Goal: Transaction & Acquisition: Book appointment/travel/reservation

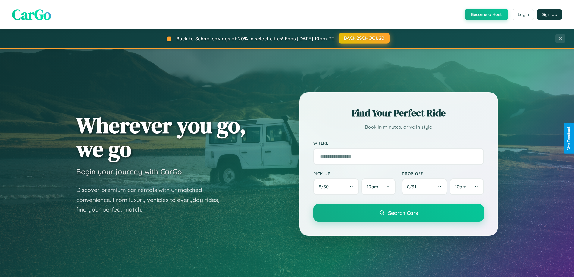
click at [364, 38] on button "BACK2SCHOOL20" at bounding box center [364, 38] width 51 height 11
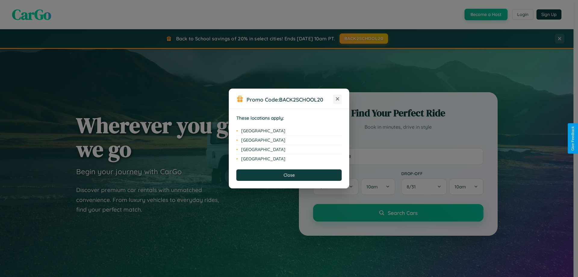
click at [338, 99] on icon at bounding box center [337, 98] width 3 height 3
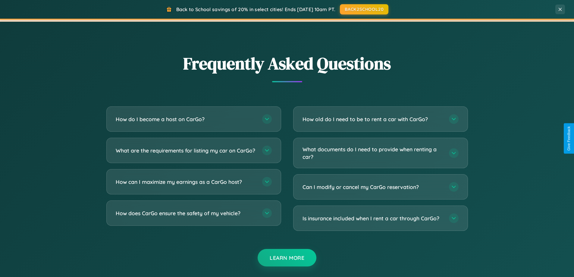
scroll to position [1159, 0]
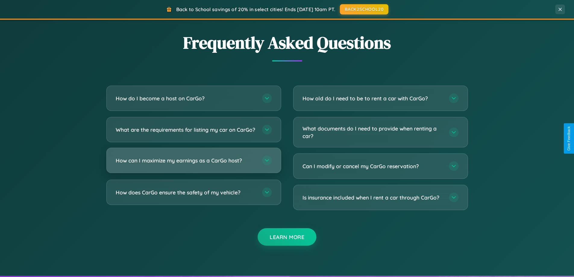
click at [193, 164] on h3 "How can I maximize my earnings as a CarGo host?" at bounding box center [186, 161] width 140 height 8
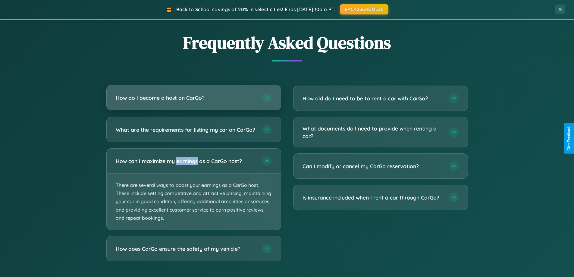
click at [193, 98] on h3 "How do I become a host on CarGo?" at bounding box center [186, 98] width 140 height 8
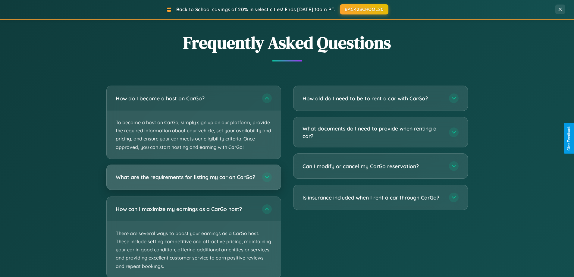
click at [193, 180] on h3 "What are the requirements for listing my car on CarGo?" at bounding box center [186, 177] width 140 height 8
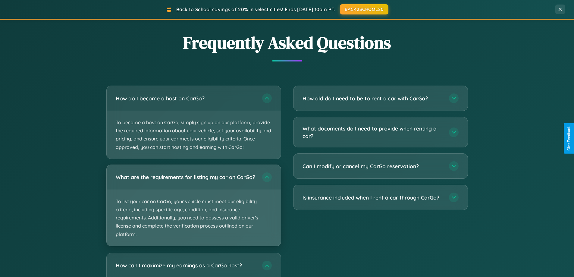
click at [193, 208] on p "To list your car on CarGo, your vehicle must meet our eligibility criteria, inc…" at bounding box center [194, 218] width 174 height 56
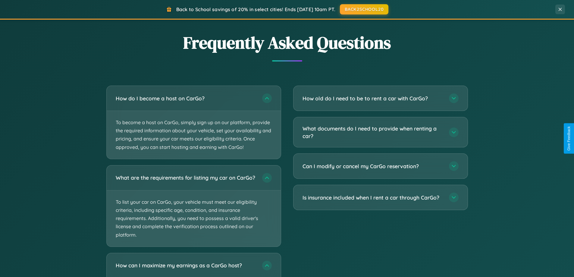
scroll to position [1253, 0]
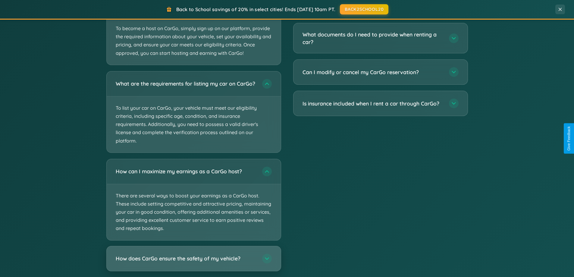
click at [193, 262] on h3 "How does CarGo ensure the safety of my vehicle?" at bounding box center [186, 259] width 140 height 8
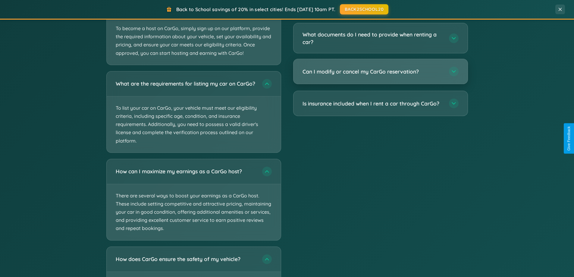
click at [380, 72] on h3 "Can I modify or cancel my CarGo reservation?" at bounding box center [372, 72] width 140 height 8
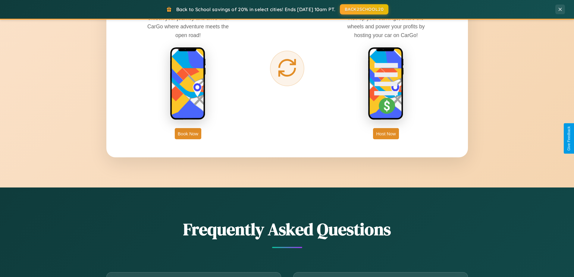
scroll to position [968, 0]
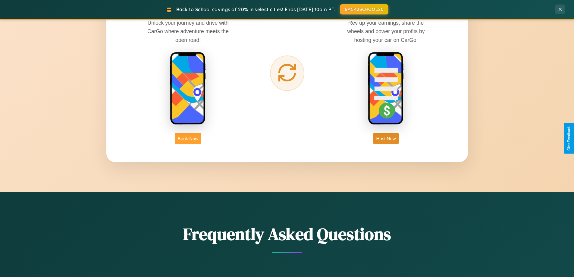
click at [188, 138] on button "Book Now" at bounding box center [188, 138] width 27 height 11
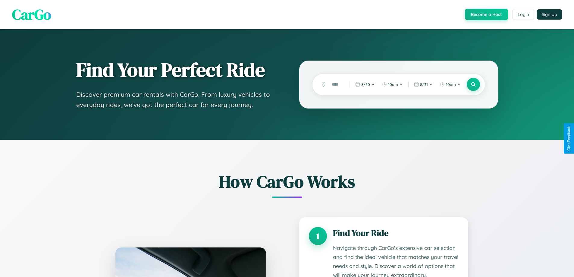
scroll to position [502, 0]
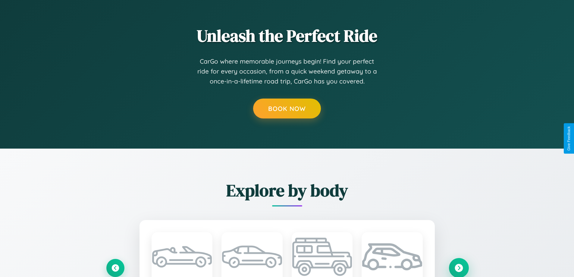
click at [459, 268] on icon at bounding box center [459, 268] width 8 height 8
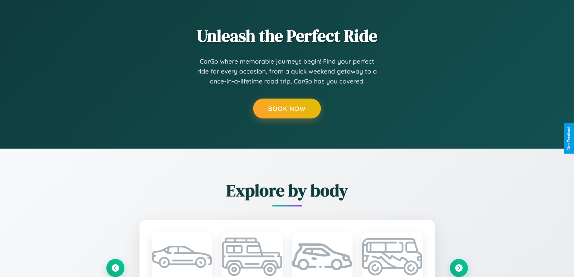
scroll to position [0, 0]
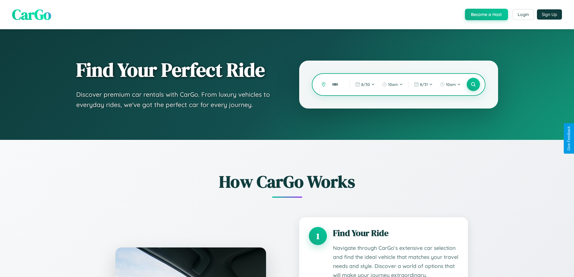
click at [336, 84] on input "text" at bounding box center [336, 84] width 15 height 11
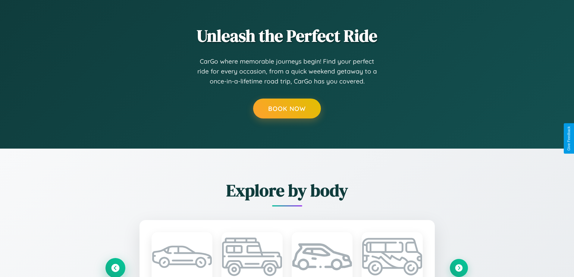
scroll to position [502, 0]
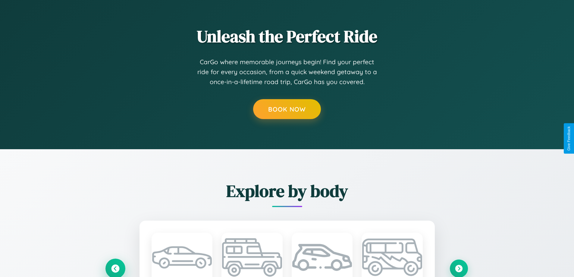
click at [115, 268] on icon at bounding box center [115, 268] width 8 height 8
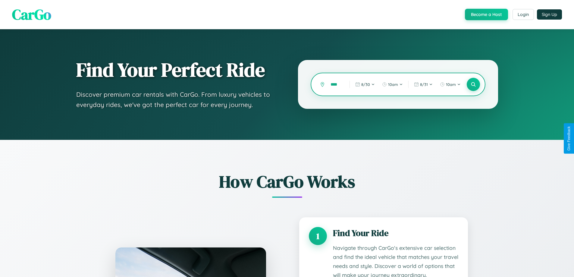
scroll to position [502, 0]
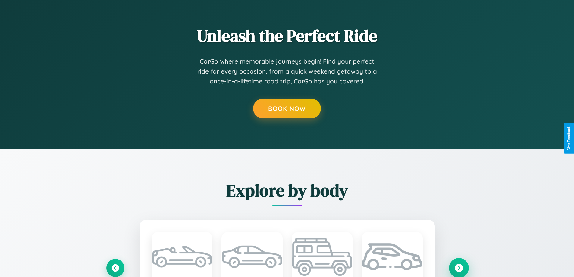
type input "****"
click at [459, 268] on icon at bounding box center [459, 268] width 8 height 8
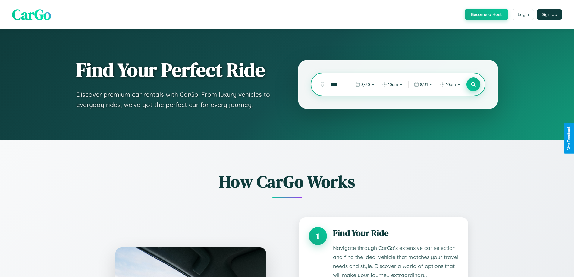
click at [473, 84] on icon at bounding box center [473, 85] width 6 height 6
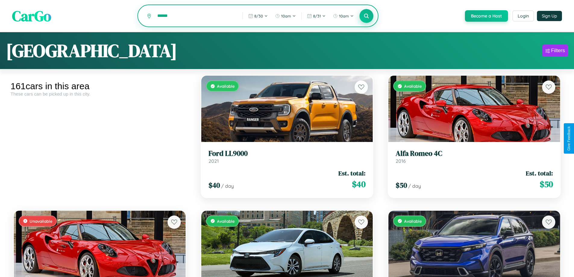
type input "******"
click at [366, 16] on icon at bounding box center [367, 16] width 6 height 6
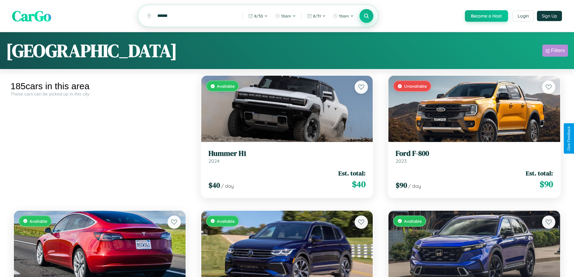
click at [555, 52] on div "Filters" at bounding box center [558, 51] width 14 height 6
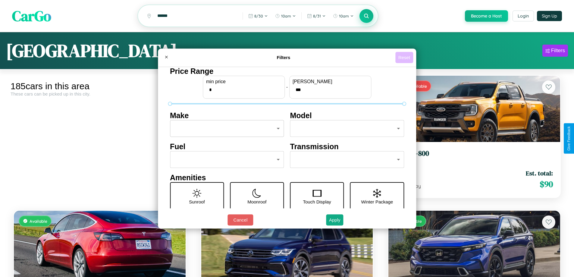
click at [405, 57] on button "Reset" at bounding box center [404, 57] width 18 height 11
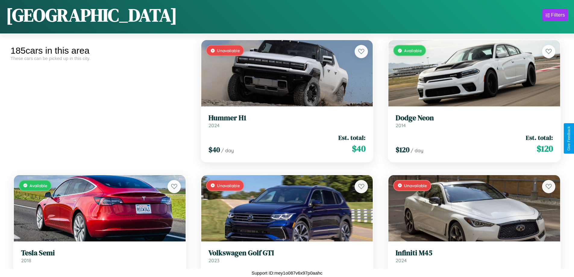
scroll to position [7375, 0]
